Goal: Task Accomplishment & Management: Use online tool/utility

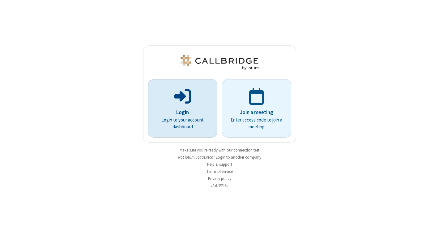
click at [200, 105] on p at bounding box center [183, 96] width 52 height 19
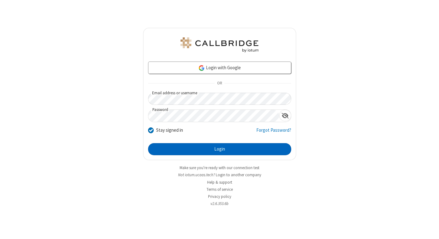
click at [207, 150] on button "Login" at bounding box center [219, 149] width 143 height 12
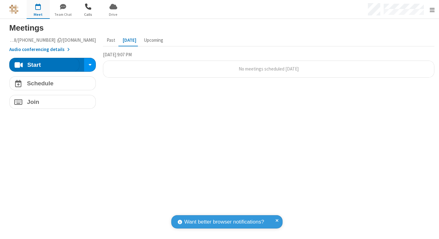
click at [89, 15] on span "Calls" at bounding box center [88, 15] width 23 height 6
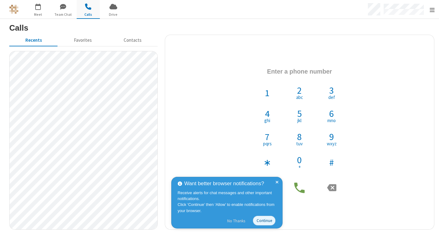
drag, startPoint x: 242, startPoint y: 220, endPoint x: 255, endPoint y: 201, distance: 23.3
click at [242, 220] on button "No Thanks" at bounding box center [236, 221] width 24 height 10
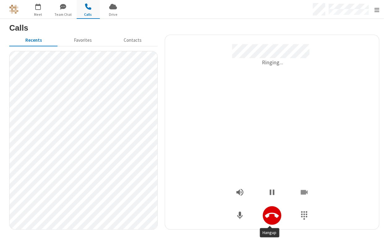
click at [265, 215] on icon "Hangup" at bounding box center [272, 215] width 14 height 5
click at [275, 213] on icon "Hangup" at bounding box center [272, 216] width 14 height 14
click at [278, 214] on button "Hangup" at bounding box center [272, 215] width 19 height 19
click at [270, 223] on button "Hangup" at bounding box center [272, 215] width 19 height 19
click at [271, 217] on icon "Hangup" at bounding box center [272, 216] width 14 height 14
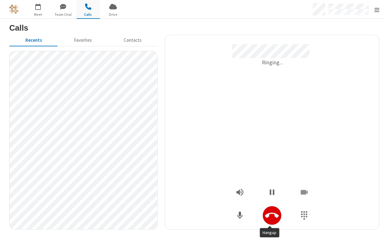
click at [270, 209] on icon "Hangup" at bounding box center [272, 216] width 14 height 14
